Goal: Transaction & Acquisition: Download file/media

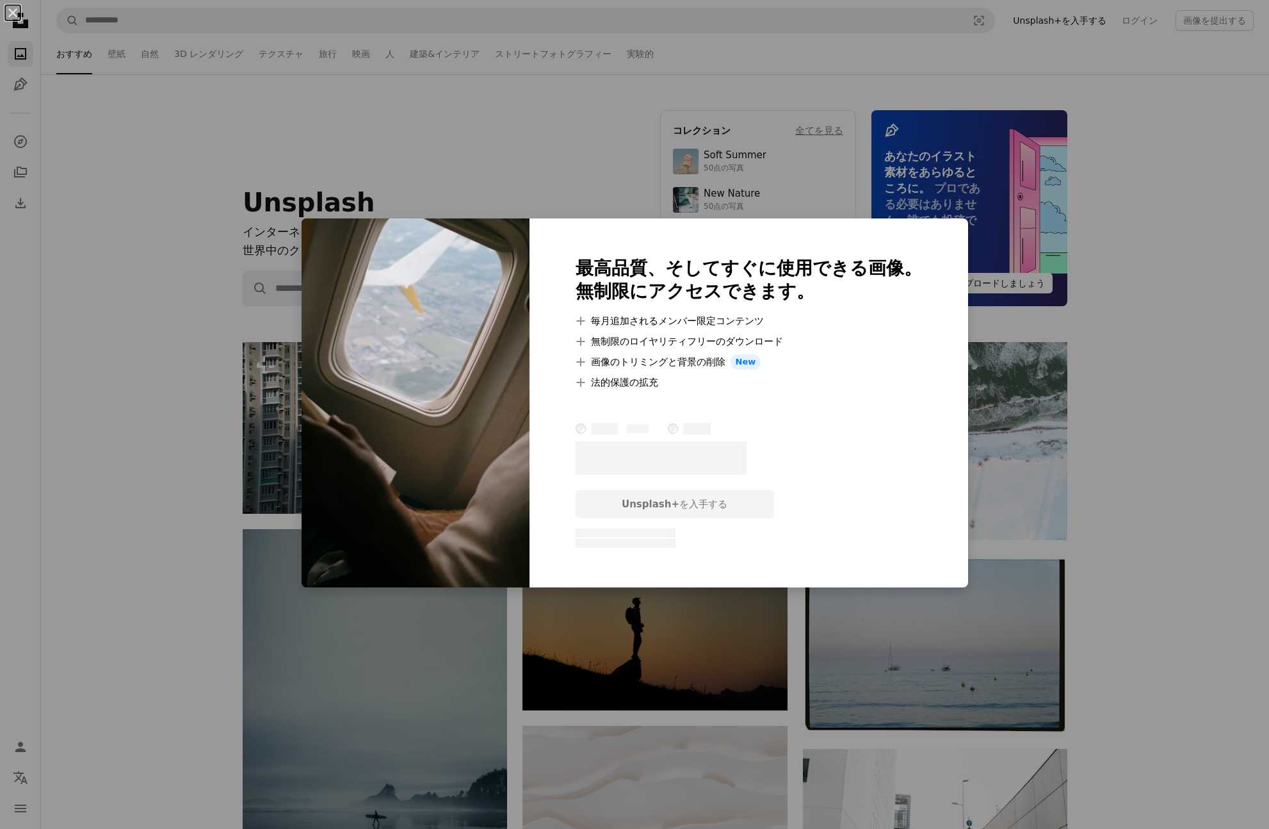
scroll to position [1417, 0]
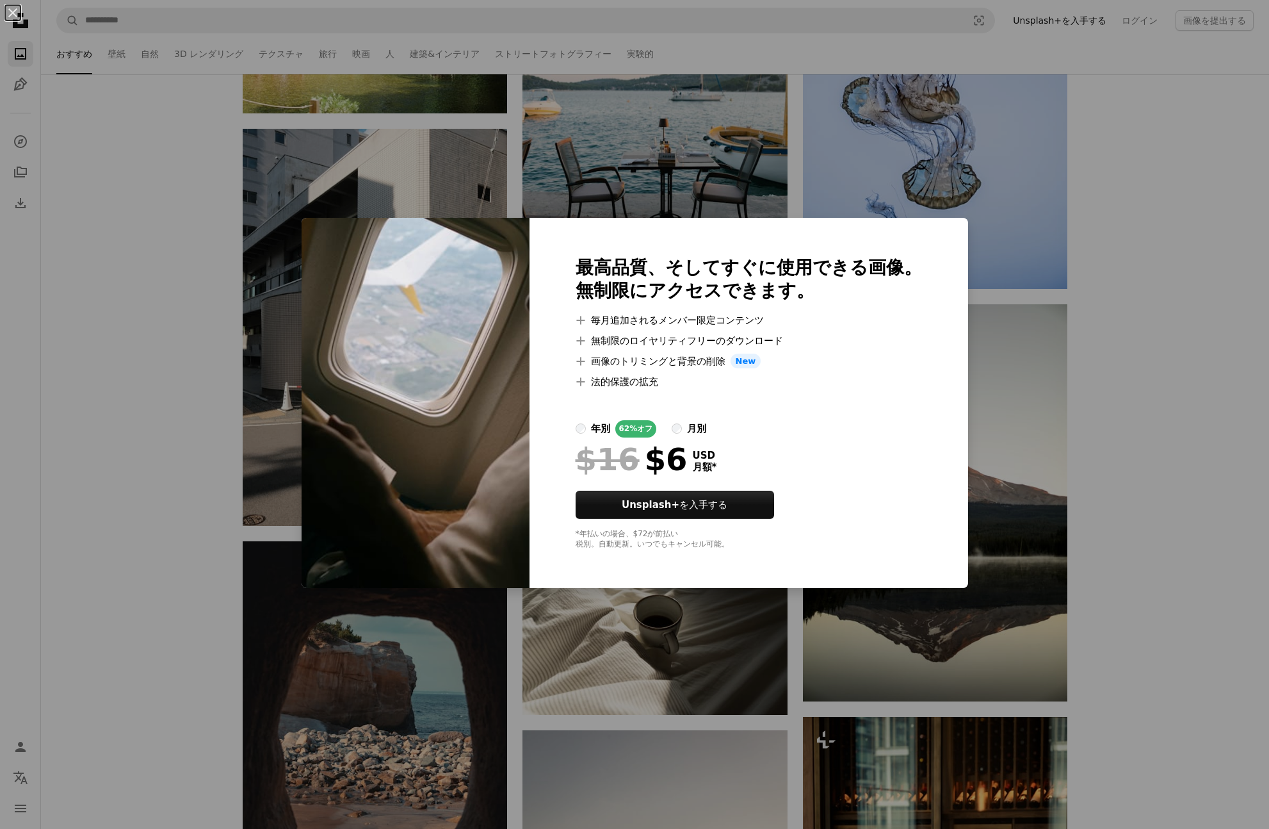
click at [1013, 234] on div "An X shape 最高品質、そしてすぐに使用できる画像。 無制限にアクセスできます。 A plus sign 毎月追加されるメンバー限定コンテンツ A p…" at bounding box center [634, 414] width 1269 height 829
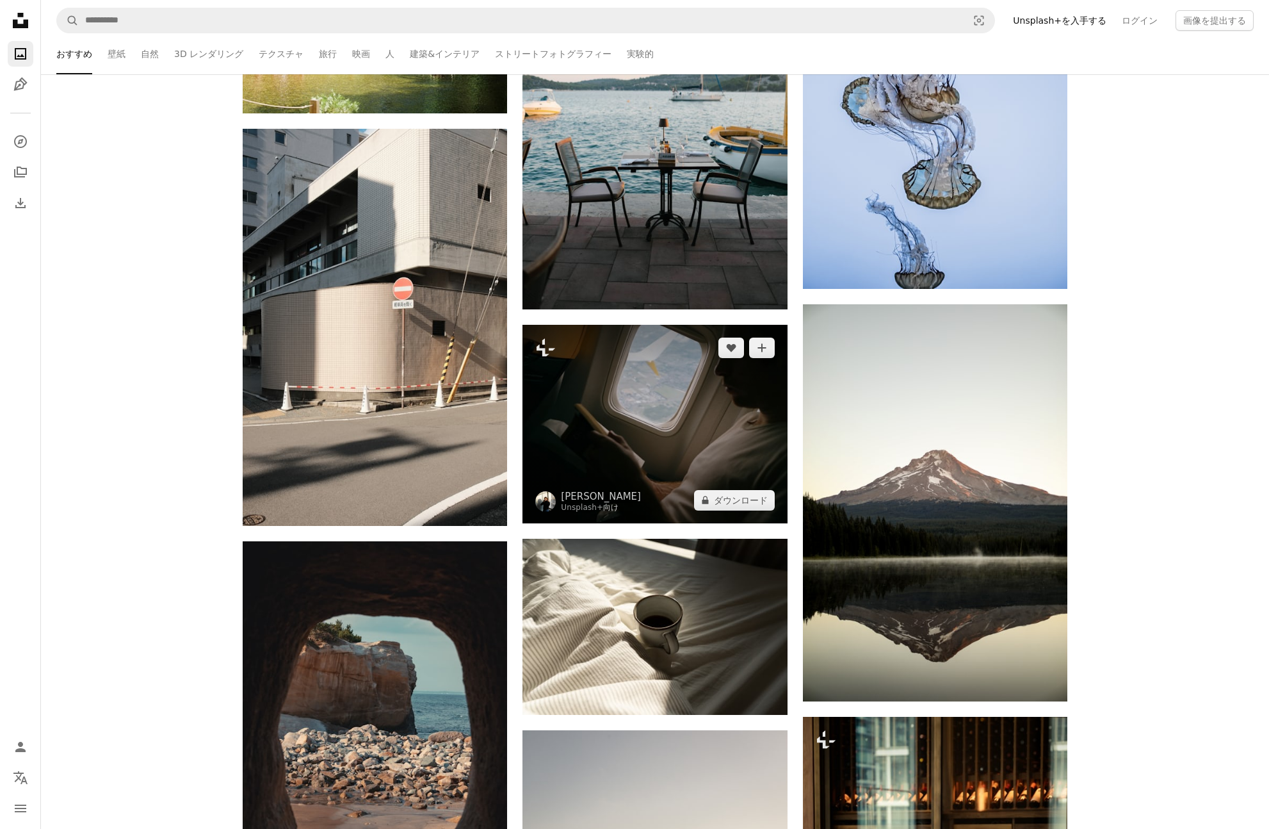
click at [645, 416] on img at bounding box center [654, 424] width 264 height 198
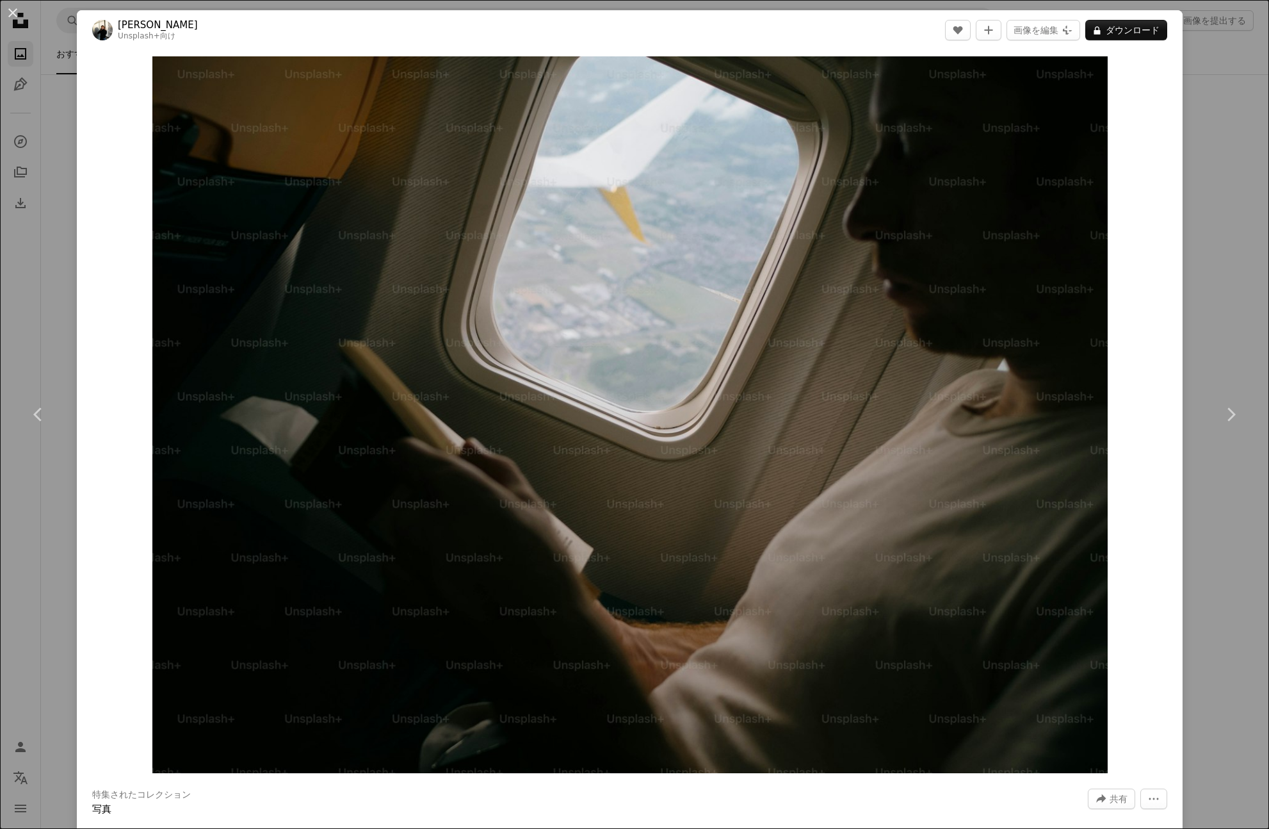
click at [1181, 343] on div "Zoom in" at bounding box center [630, 414] width 1106 height 729
click at [1240, 269] on div "An X shape Chevron left Chevron right [PERSON_NAME] Unsplash+ 向け A heart A plus…" at bounding box center [634, 414] width 1269 height 829
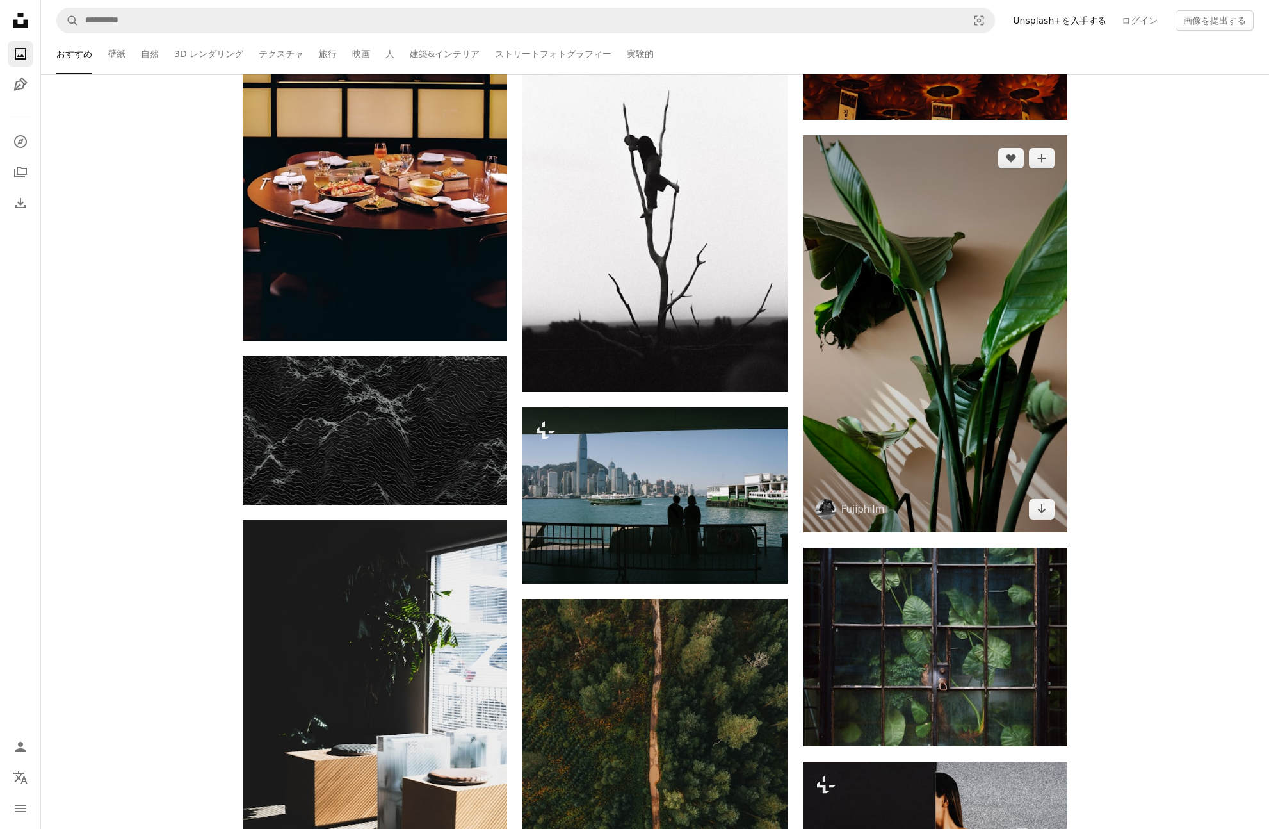
scroll to position [4912, 0]
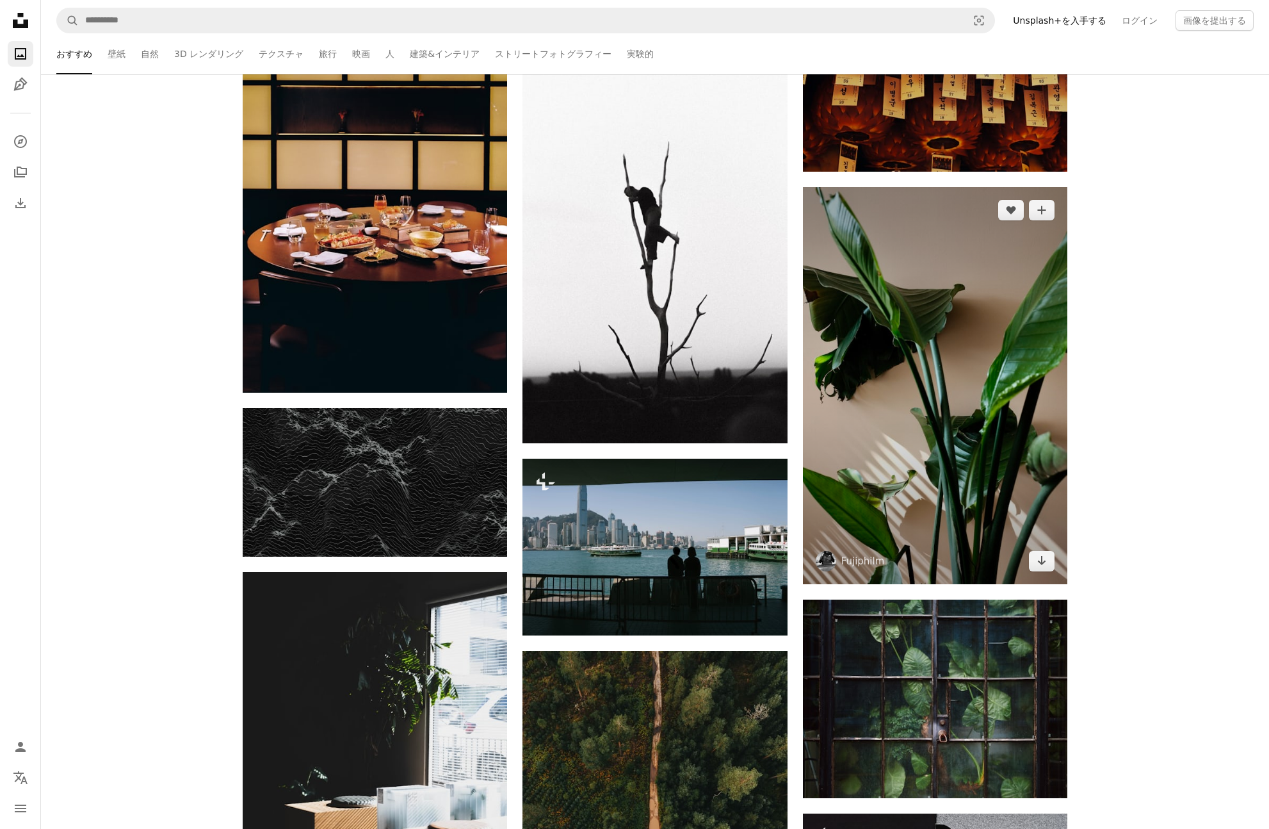
click at [969, 459] on img at bounding box center [935, 385] width 264 height 397
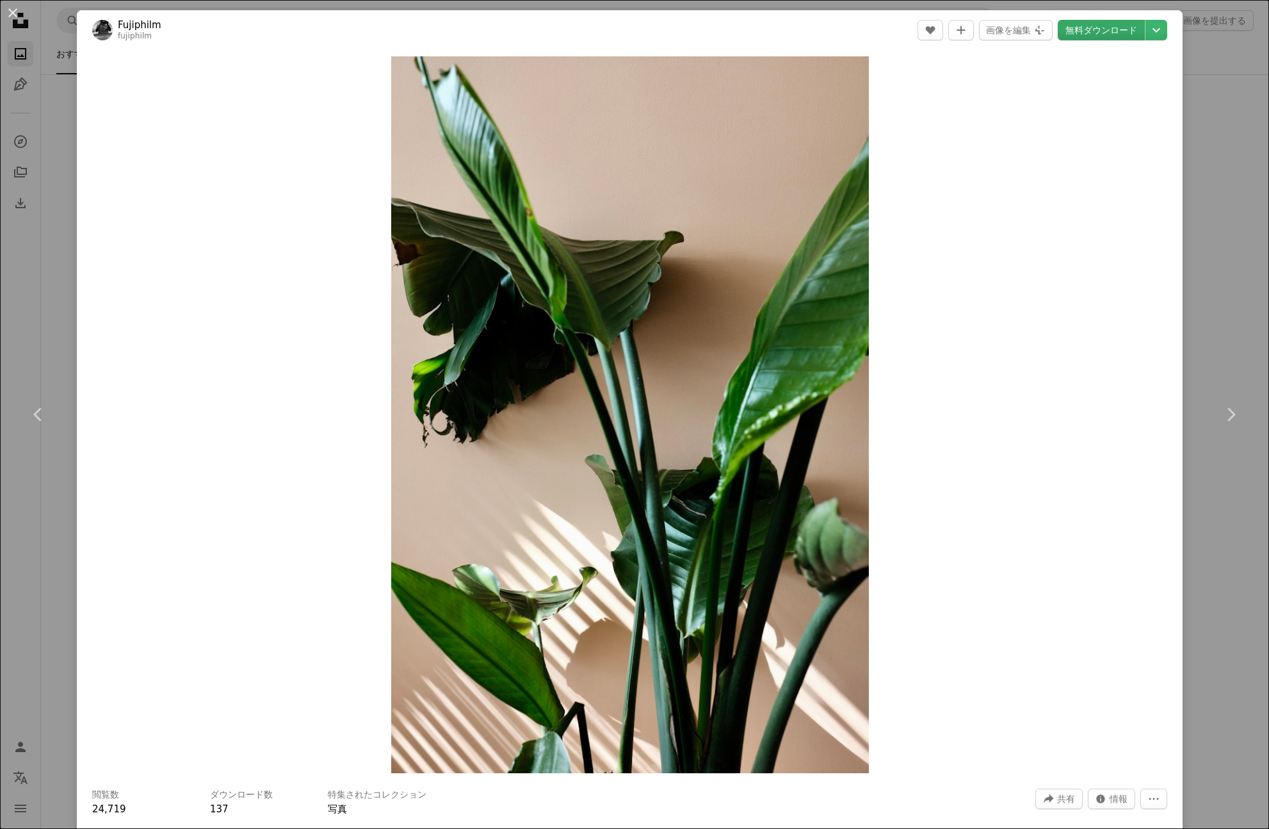
click at [1121, 34] on link "無料ダウンロード" at bounding box center [1101, 30] width 87 height 20
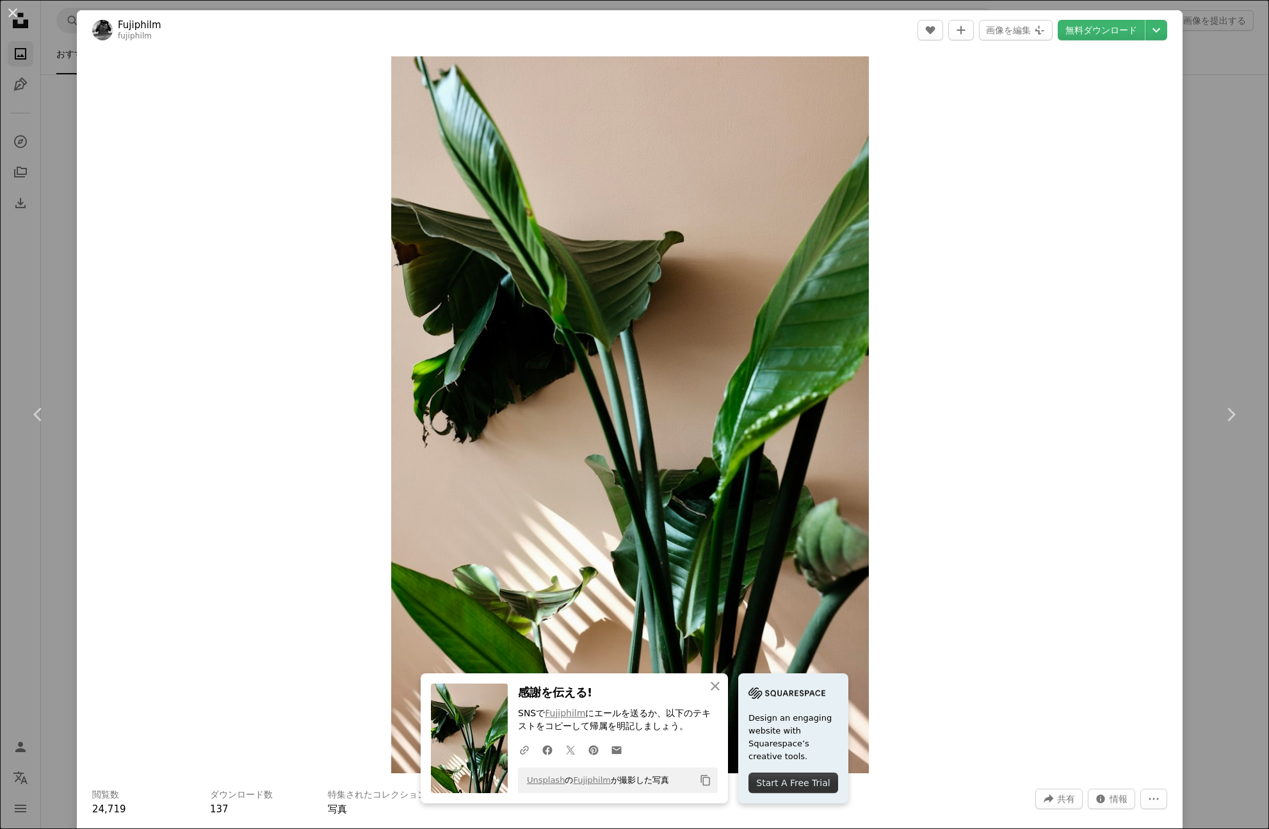
click at [1219, 97] on div "An X shape Chevron left Chevron right An X shape 閉じる 感謝を伝える! SNSで Fujiphilm にエー…" at bounding box center [634, 414] width 1269 height 829
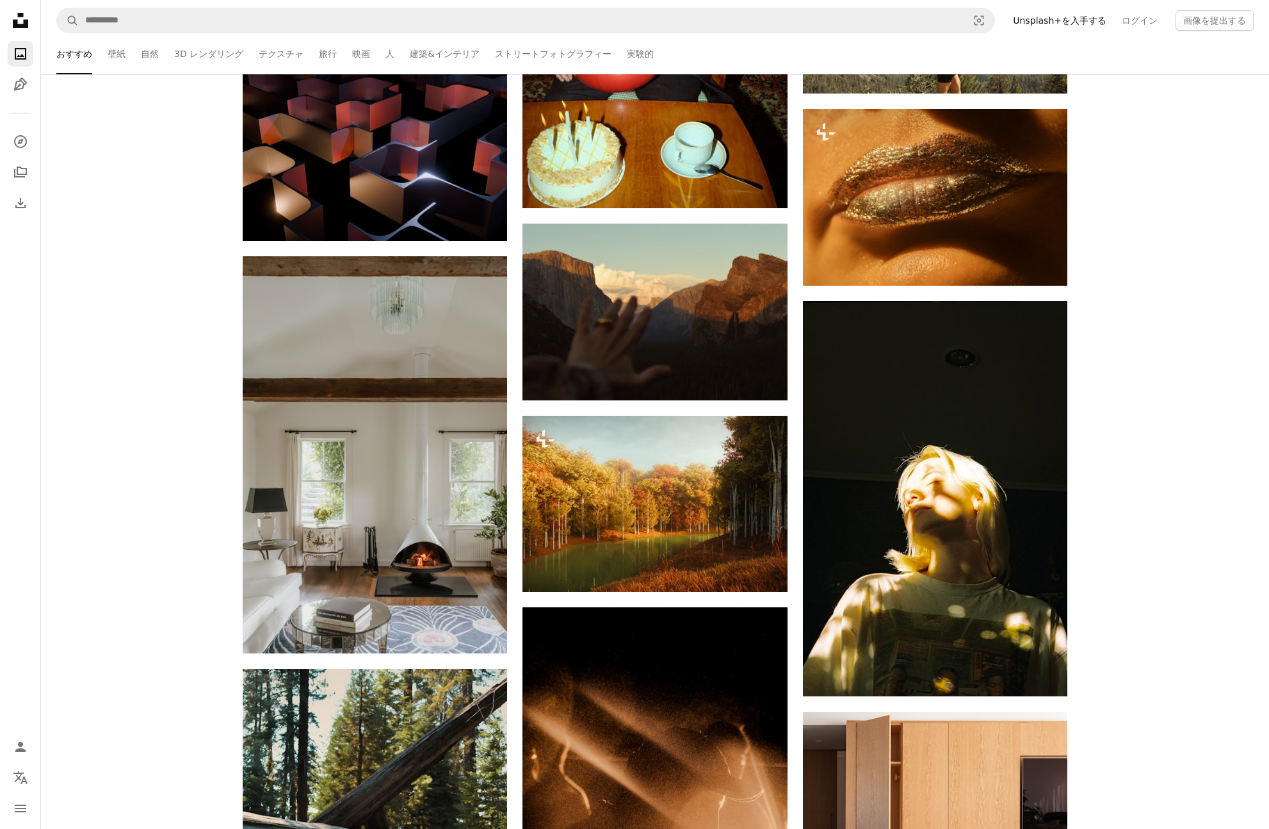
scroll to position [27033, 0]
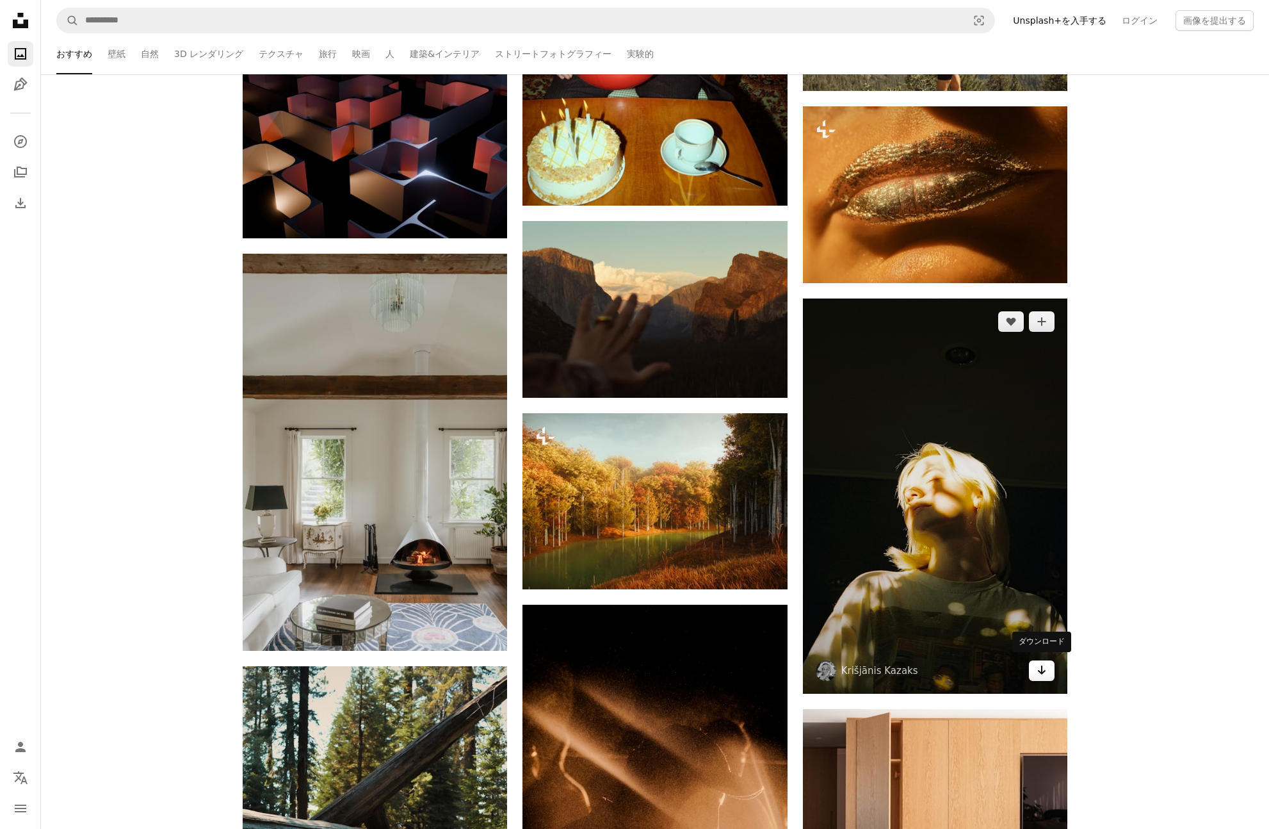
click at [1048, 671] on link "Arrow pointing down" at bounding box center [1042, 670] width 26 height 20
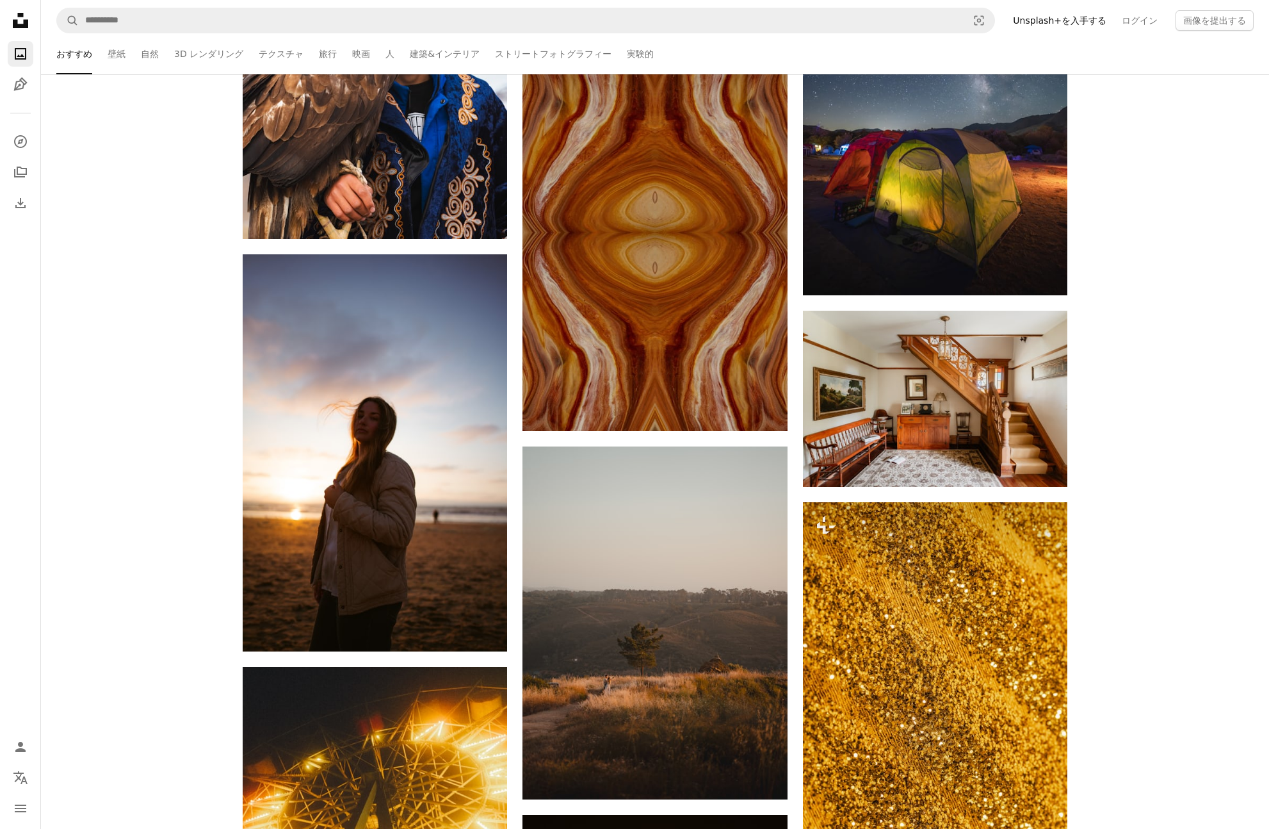
scroll to position [39713, 0]
